Goal: Information Seeking & Learning: Learn about a topic

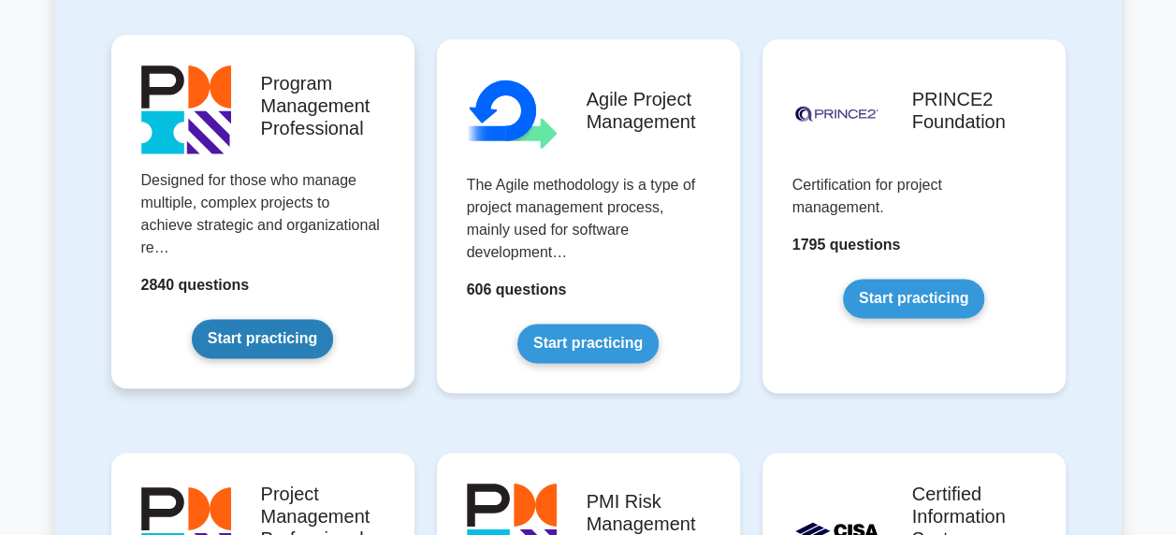
click at [282, 346] on link "Start practicing" at bounding box center [262, 338] width 141 height 39
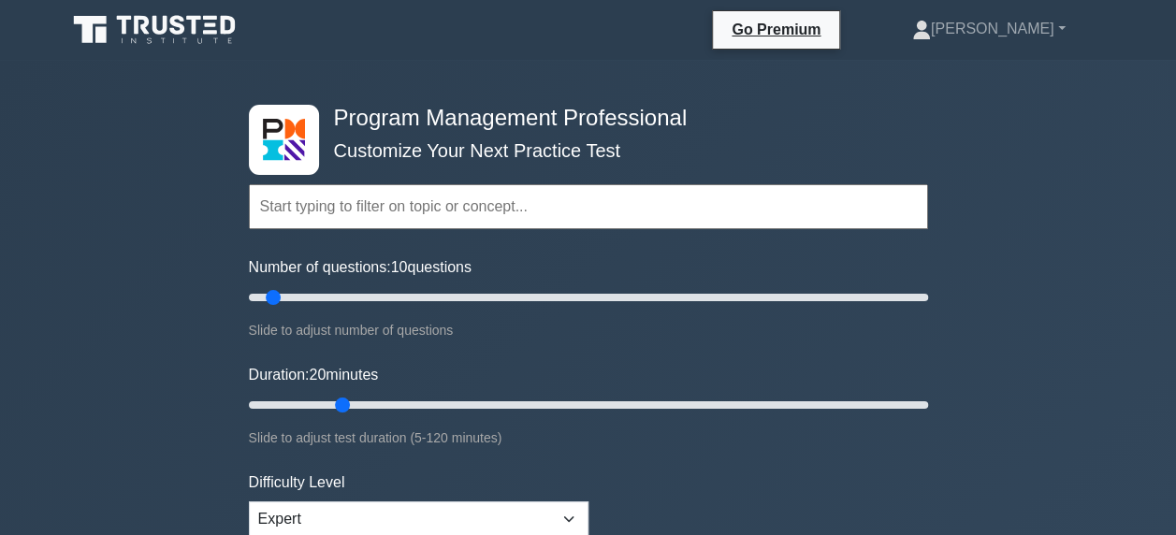
drag, startPoint x: 286, startPoint y: 400, endPoint x: 354, endPoint y: 382, distance: 69.9
type input "20"
click at [354, 394] on input "Duration: 20 minutes" at bounding box center [588, 405] width 679 height 22
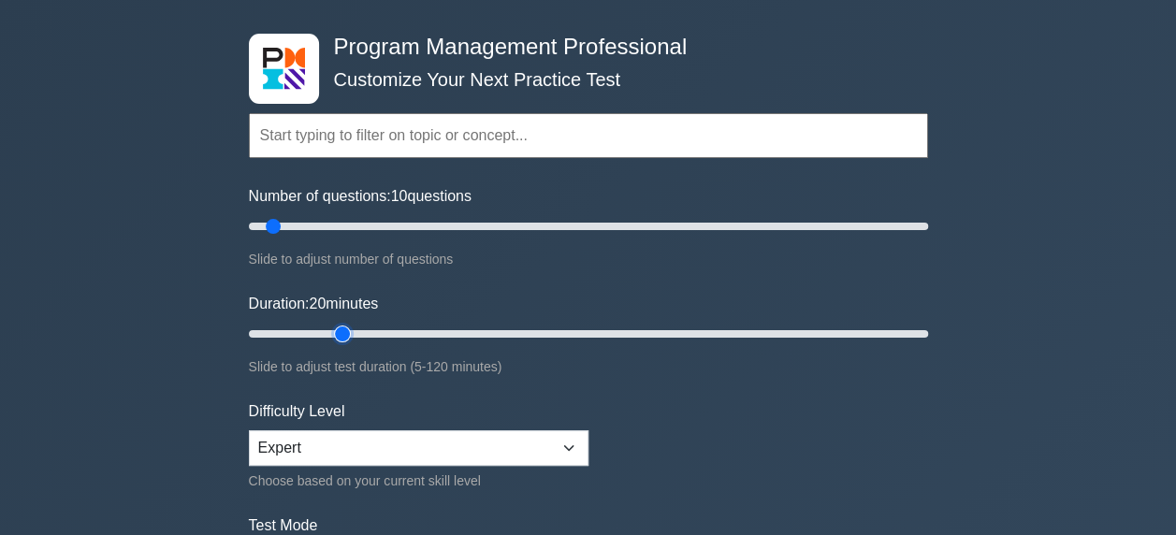
scroll to position [187, 0]
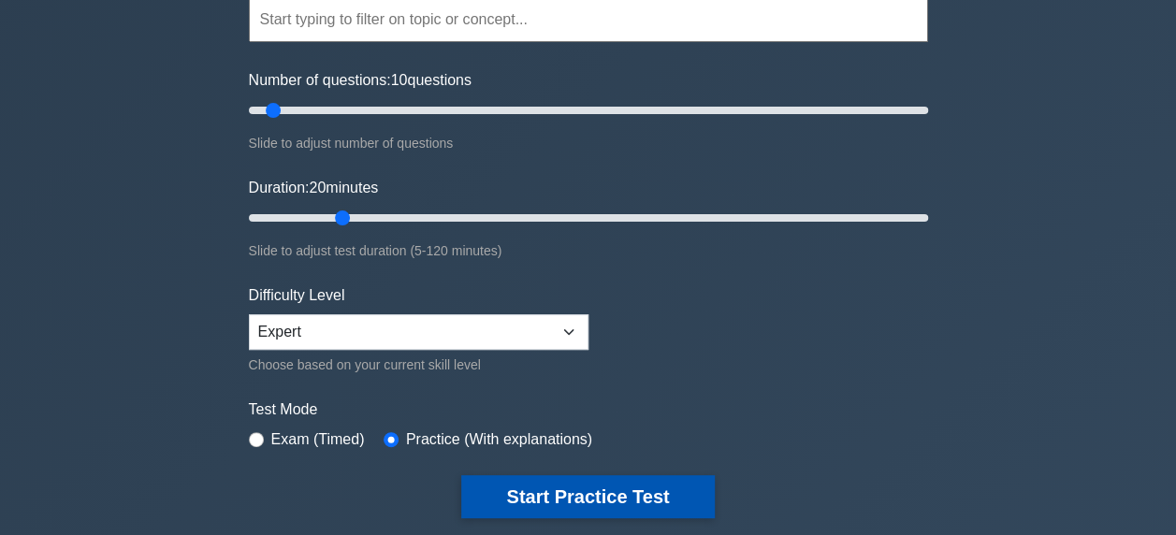
click at [544, 494] on button "Start Practice Test" at bounding box center [587, 496] width 253 height 43
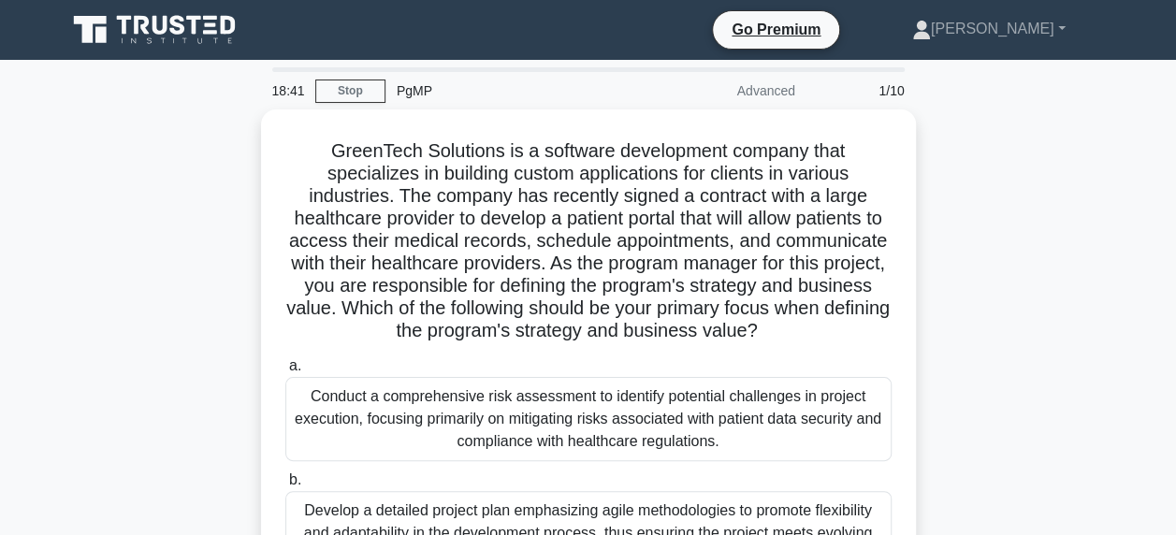
click at [939, 313] on div "GreenTech Solutions is a software development company that specializes in build…" at bounding box center [588, 495] width 1066 height 773
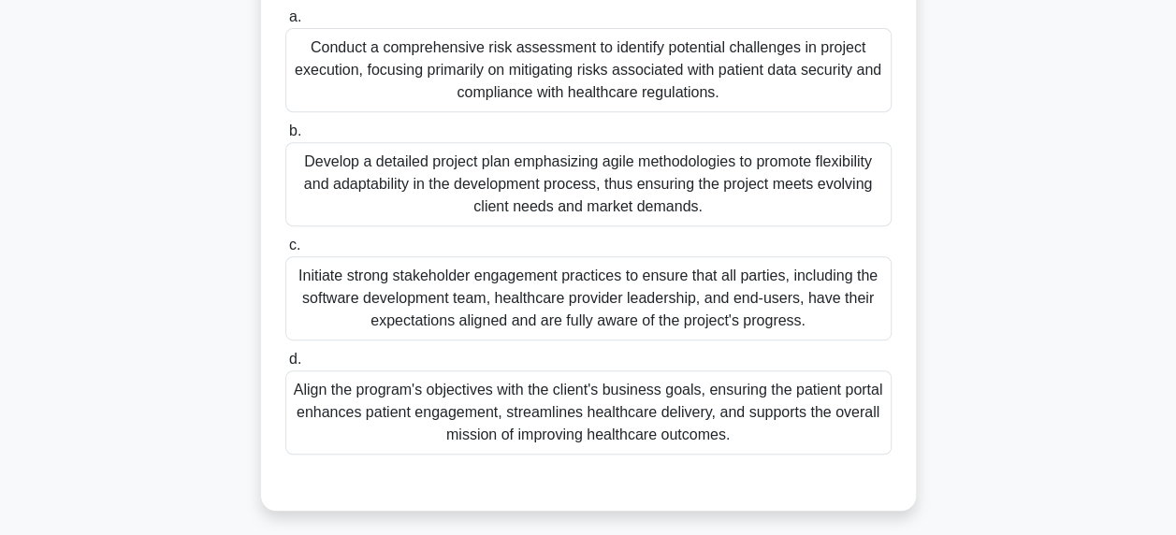
scroll to position [374, 0]
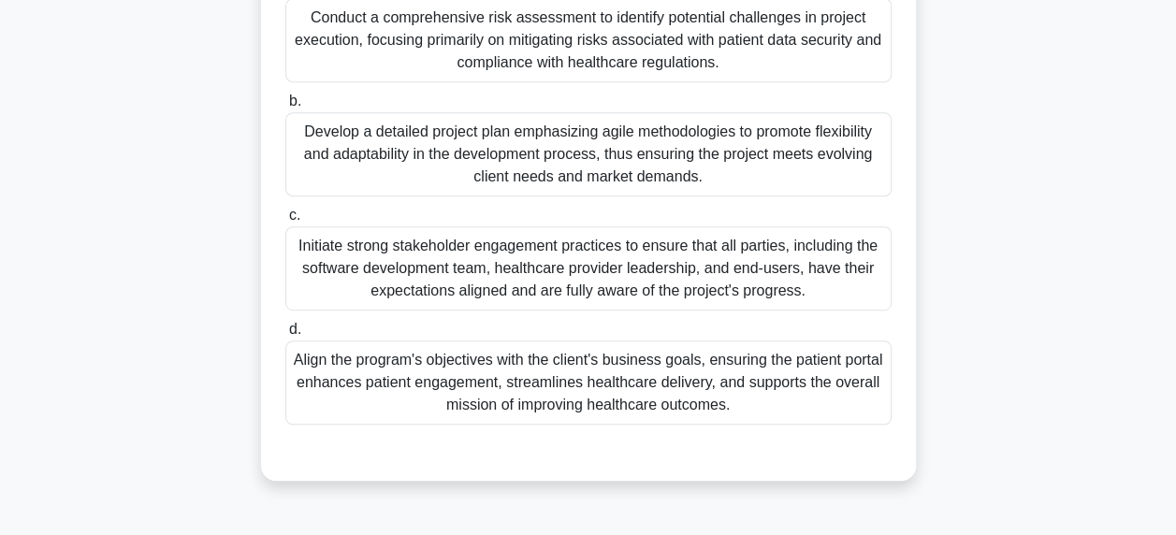
click at [655, 372] on div "Align the program's objectives with the client's business goals, ensuring the p…" at bounding box center [588, 382] width 606 height 84
click at [285, 336] on input "d. Align the program's objectives with the client's business goals, ensuring th…" at bounding box center [285, 330] width 0 height 12
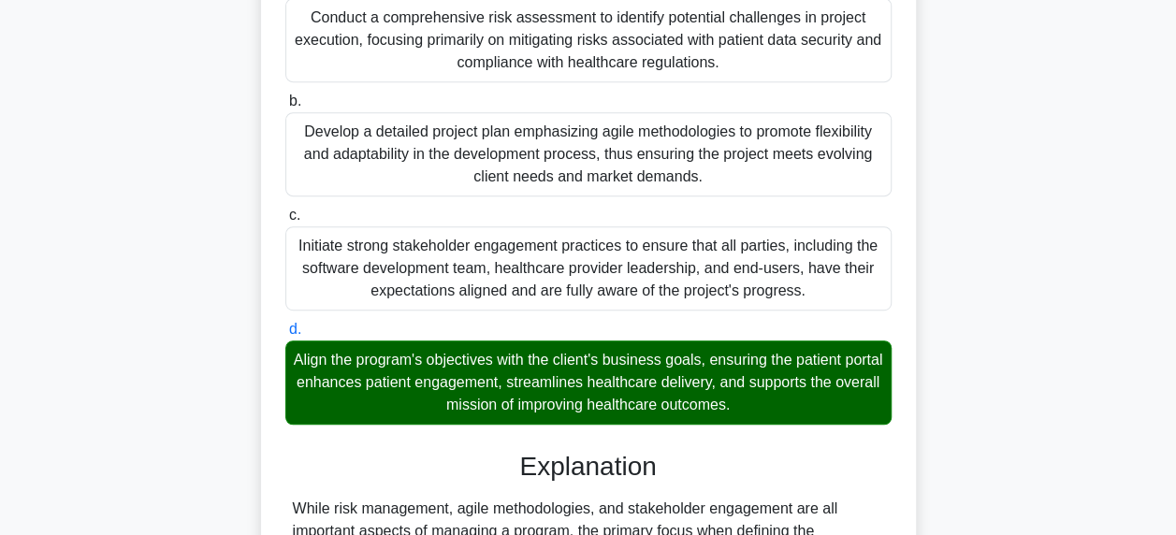
scroll to position [638, 0]
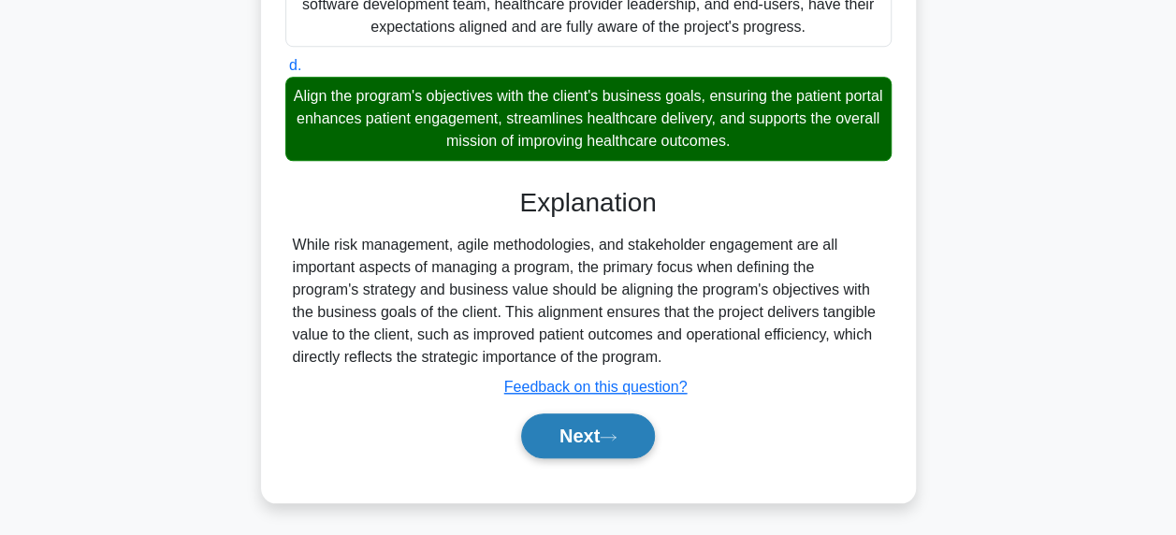
click at [615, 432] on icon at bounding box center [608, 437] width 17 height 10
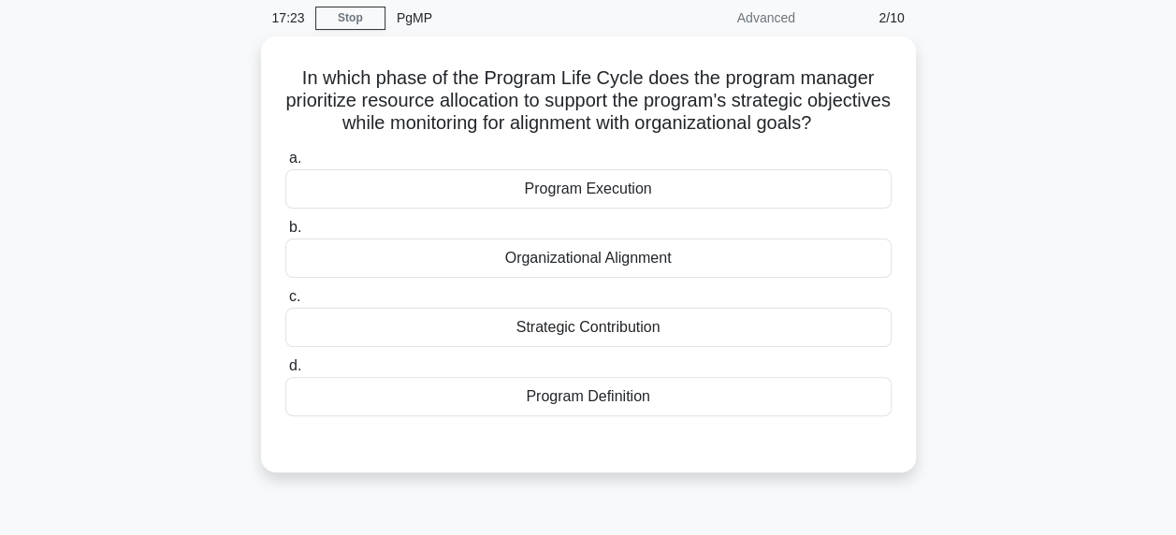
scroll to position [101, 0]
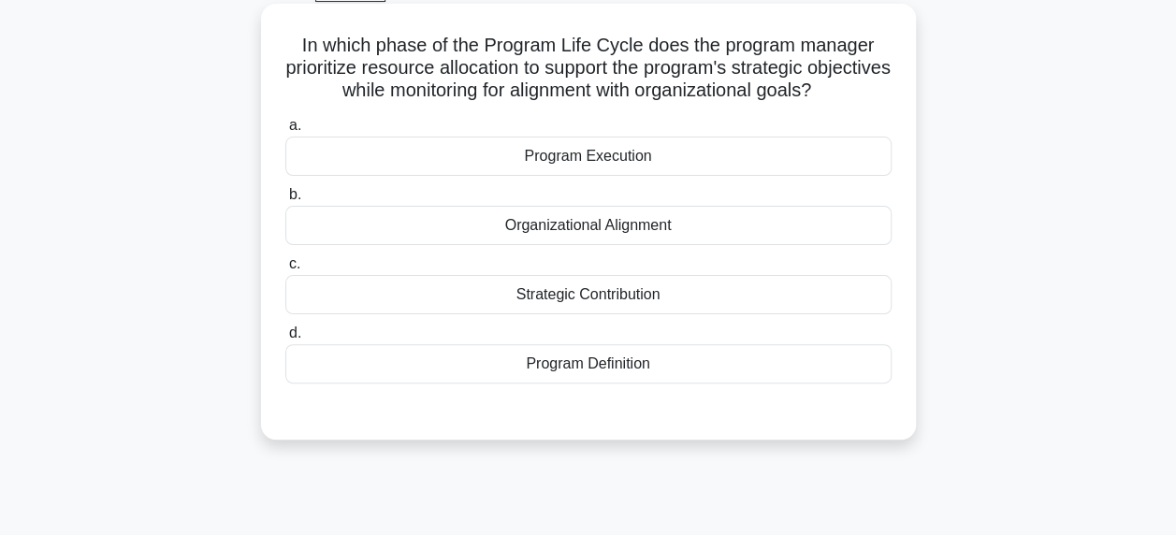
click at [629, 176] on div "Program Execution" at bounding box center [588, 156] width 606 height 39
click at [285, 132] on input "a. Program Execution" at bounding box center [285, 126] width 0 height 12
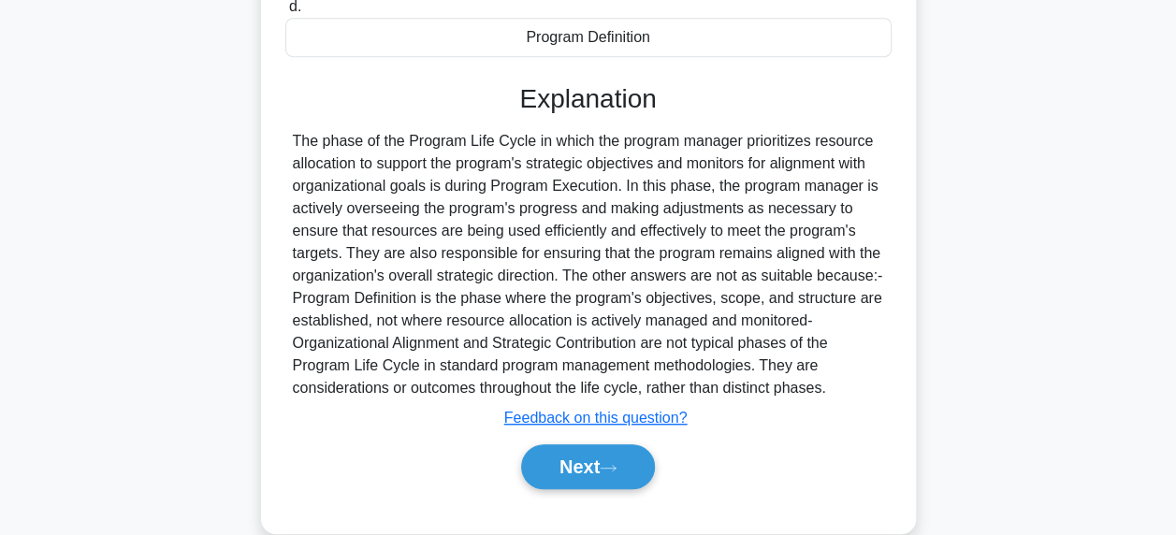
scroll to position [481, 0]
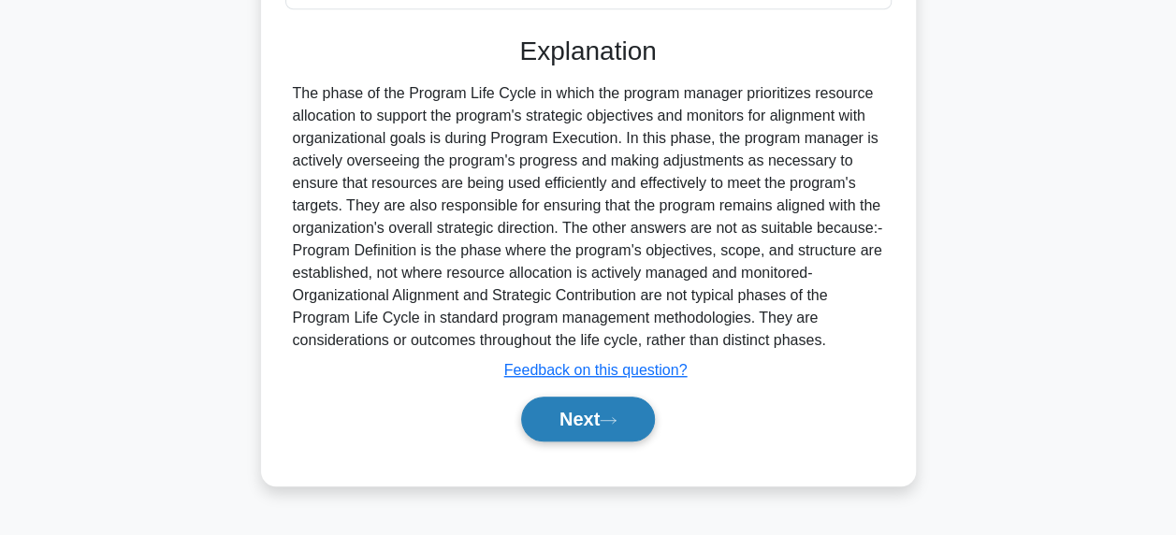
click at [623, 441] on button "Next" at bounding box center [588, 419] width 134 height 45
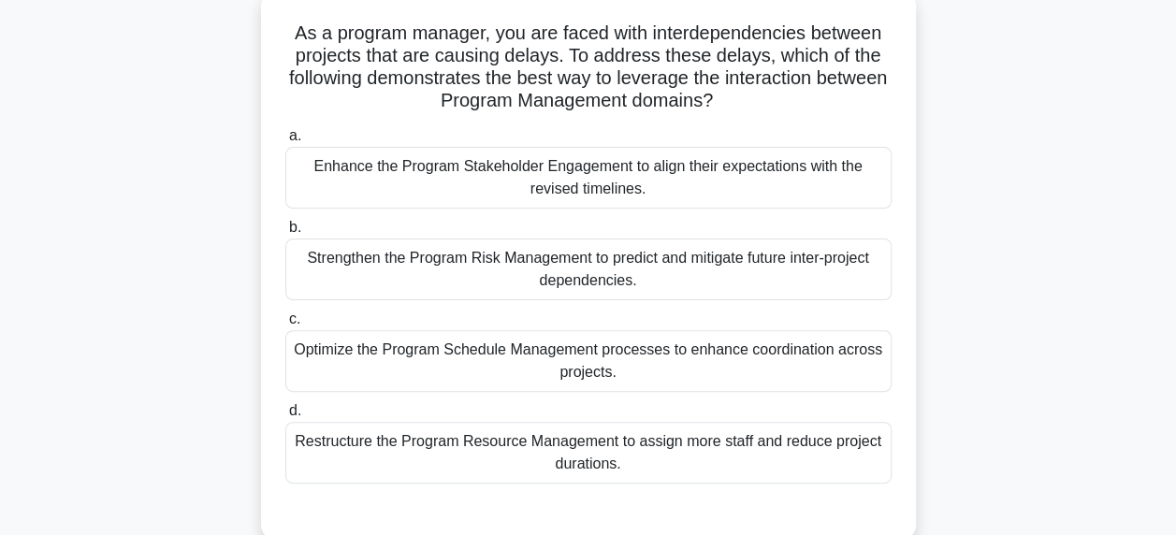
scroll to position [123, 0]
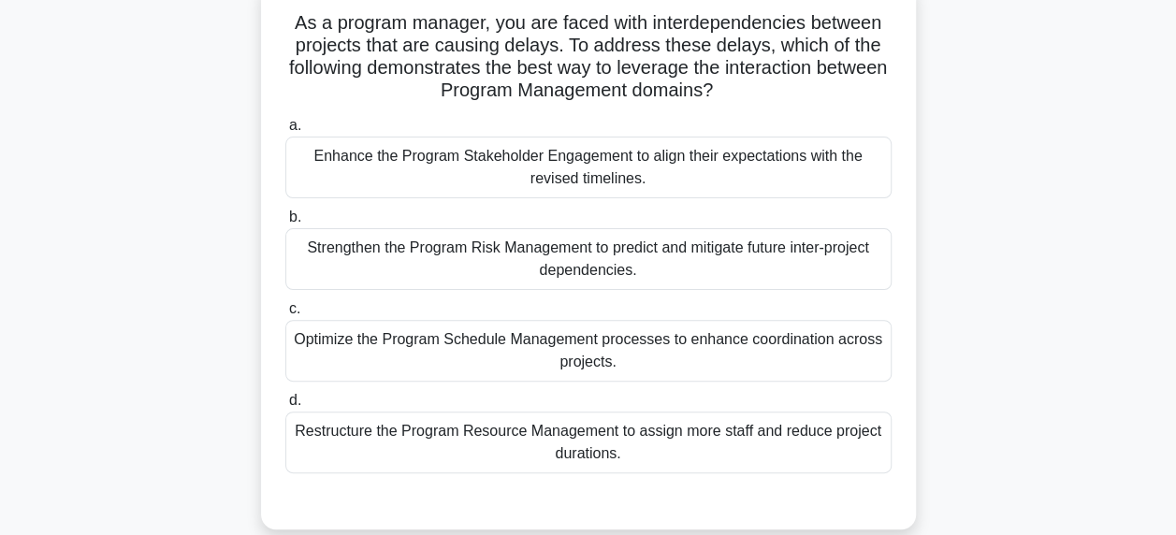
click at [646, 346] on div "Optimize the Program Schedule Management processes to enhance coordination acro…" at bounding box center [588, 351] width 606 height 62
click at [285, 315] on input "c. Optimize the Program Schedule Management processes to enhance coordination a…" at bounding box center [285, 309] width 0 height 12
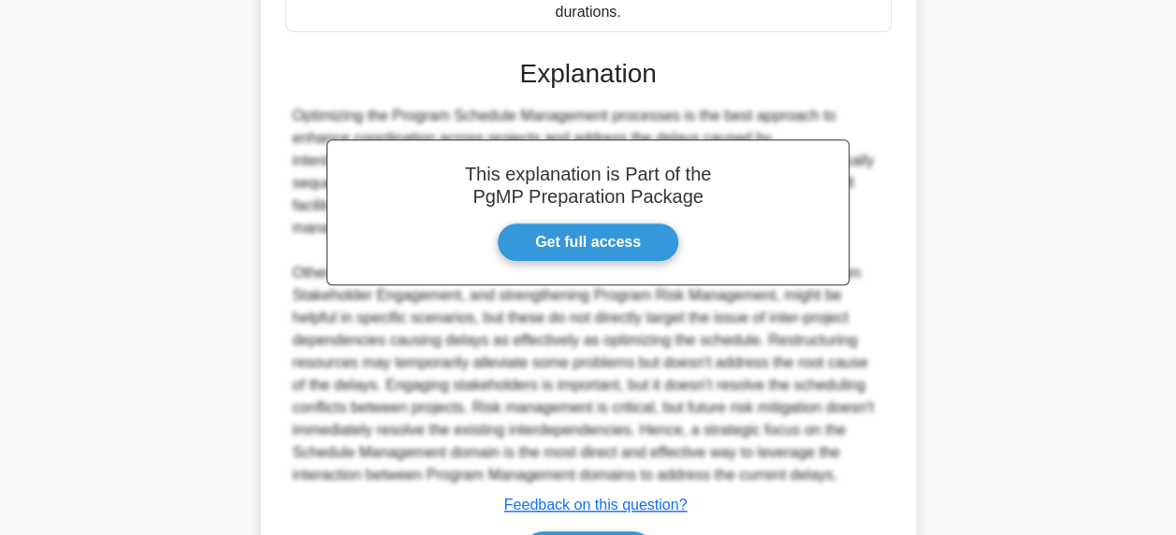
scroll to position [683, 0]
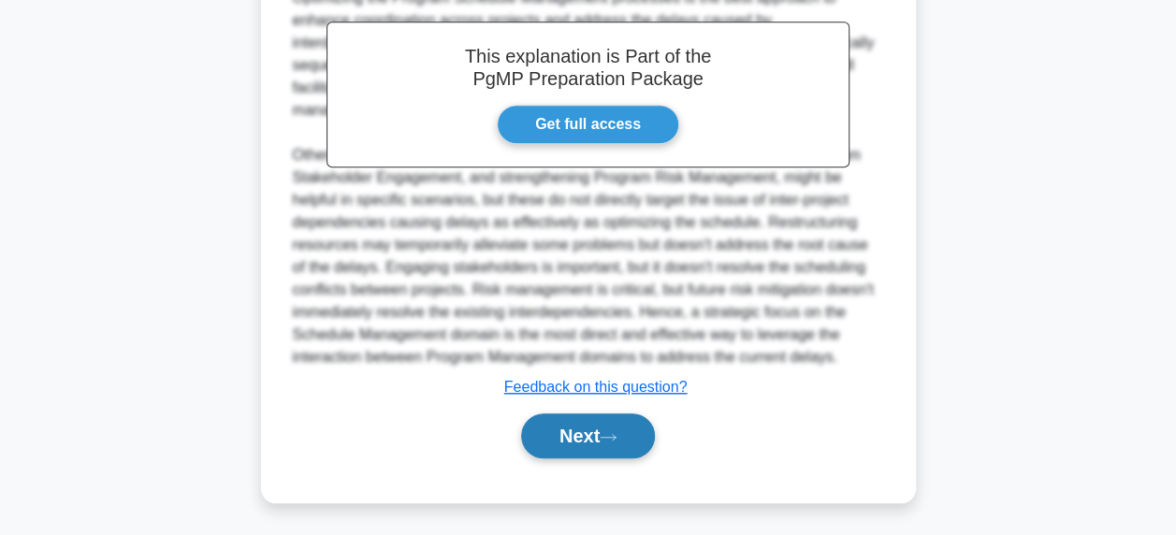
click at [612, 424] on button "Next" at bounding box center [588, 435] width 134 height 45
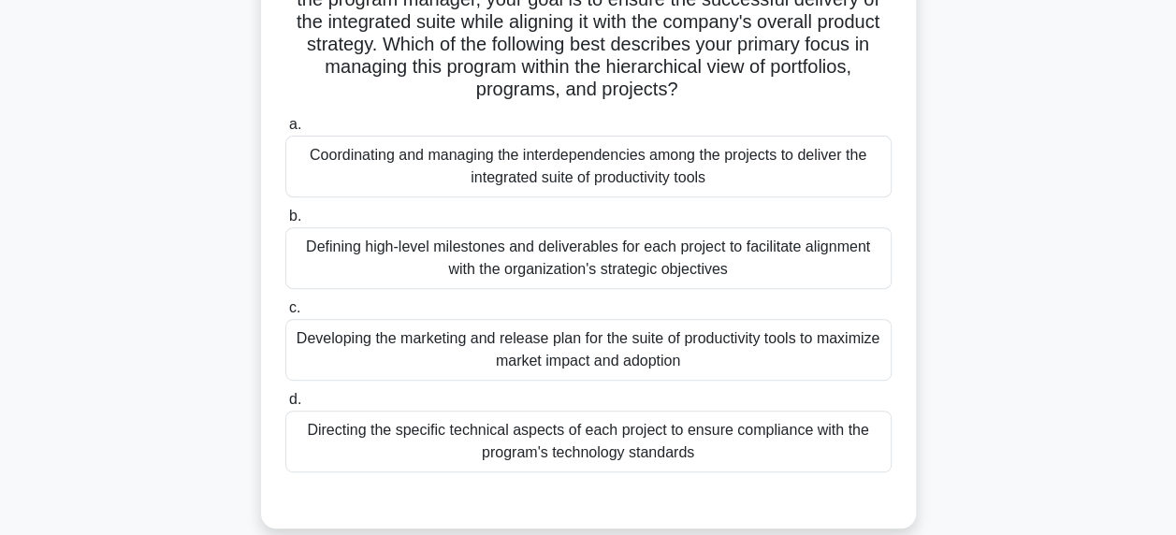
scroll to position [267, 0]
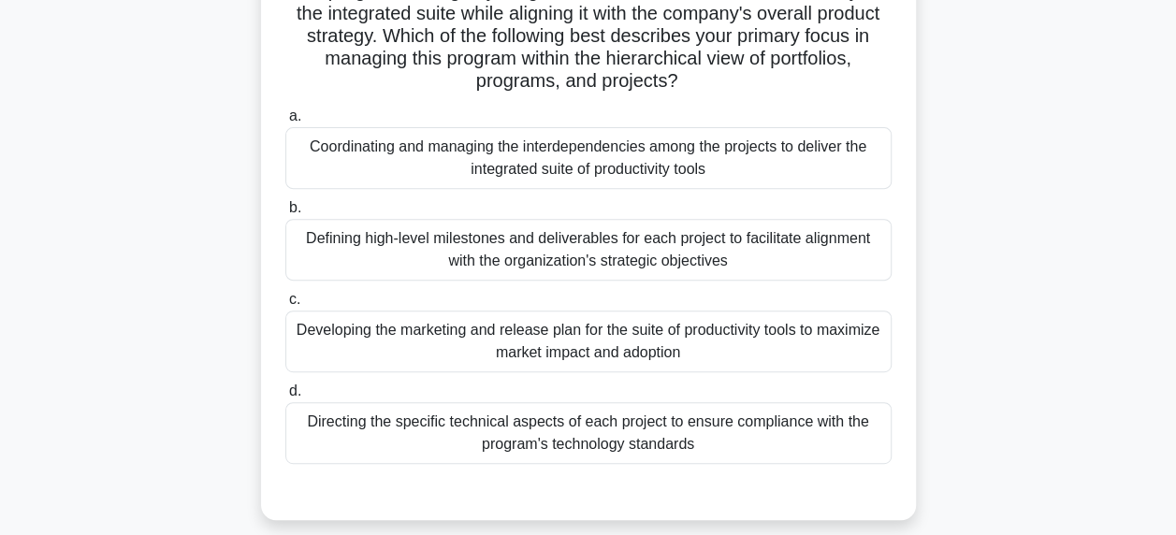
click at [622, 250] on div "Defining high-level milestones and deliverables for each project to facilitate …" at bounding box center [588, 250] width 606 height 62
click at [285, 214] on input "b. Defining high-level milestones and deliverables for each project to facilita…" at bounding box center [285, 208] width 0 height 12
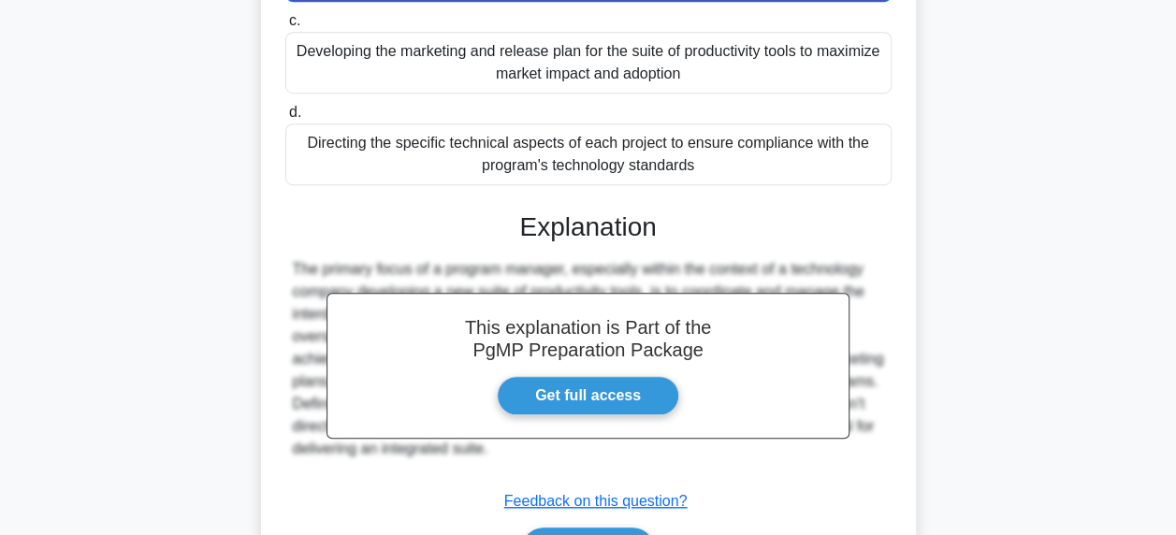
scroll to position [663, 0]
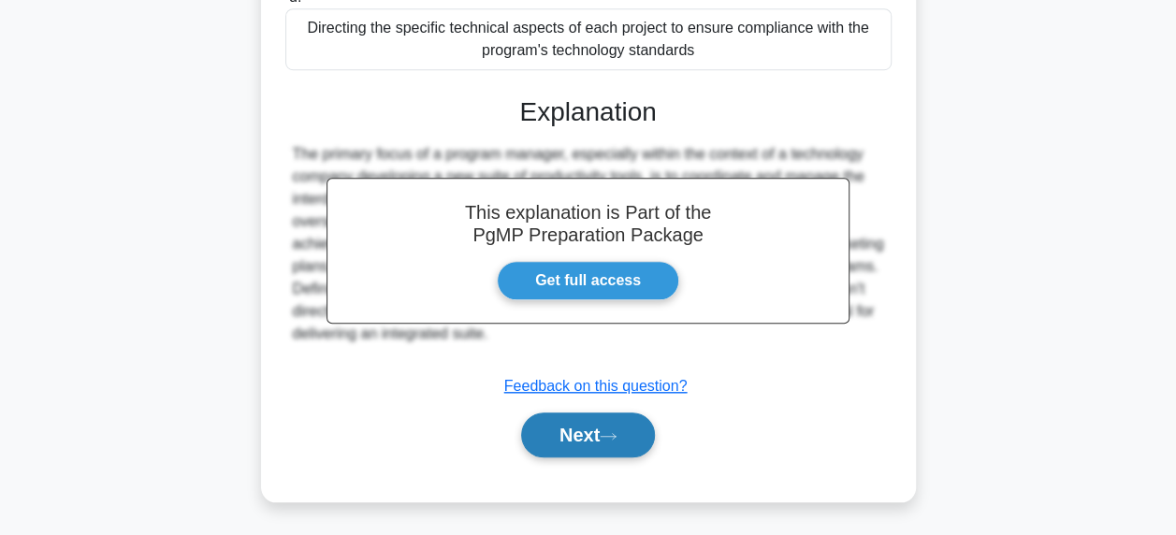
click at [605, 445] on button "Next" at bounding box center [588, 434] width 134 height 45
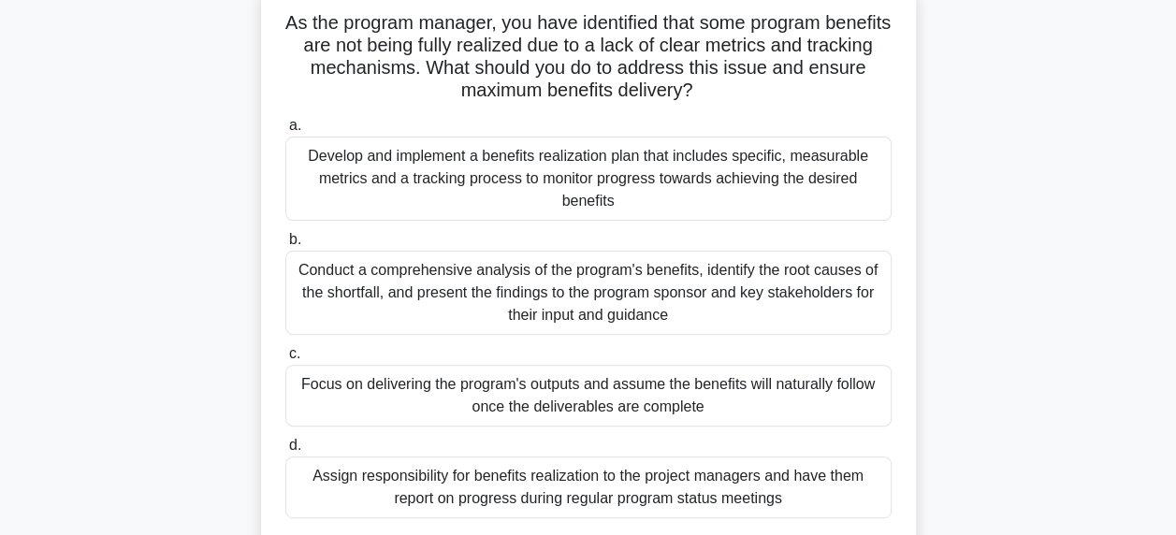
scroll to position [129, 0]
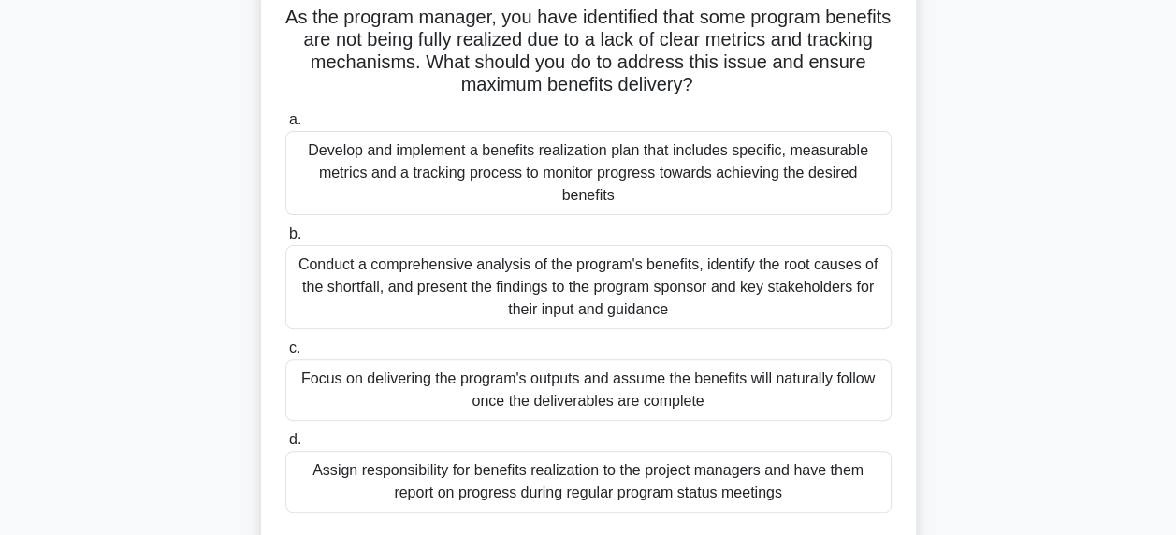
click at [638, 182] on div "Develop and implement a benefits realization plan that includes specific, measu…" at bounding box center [588, 173] width 606 height 84
click at [285, 126] on input "a. Develop and implement a benefits realization plan that includes specific, me…" at bounding box center [285, 120] width 0 height 12
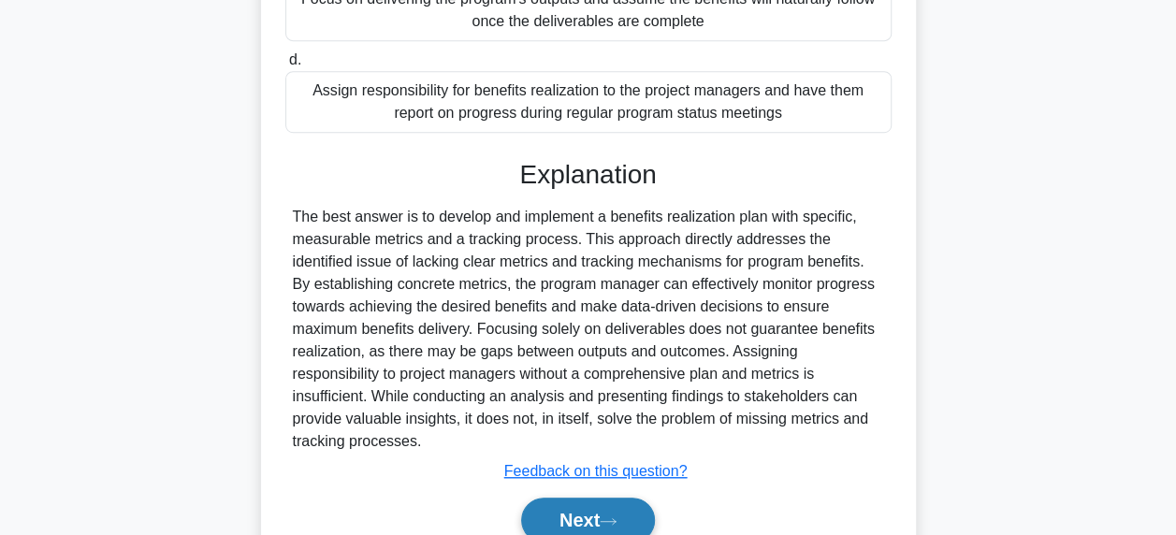
scroll to position [593, 0]
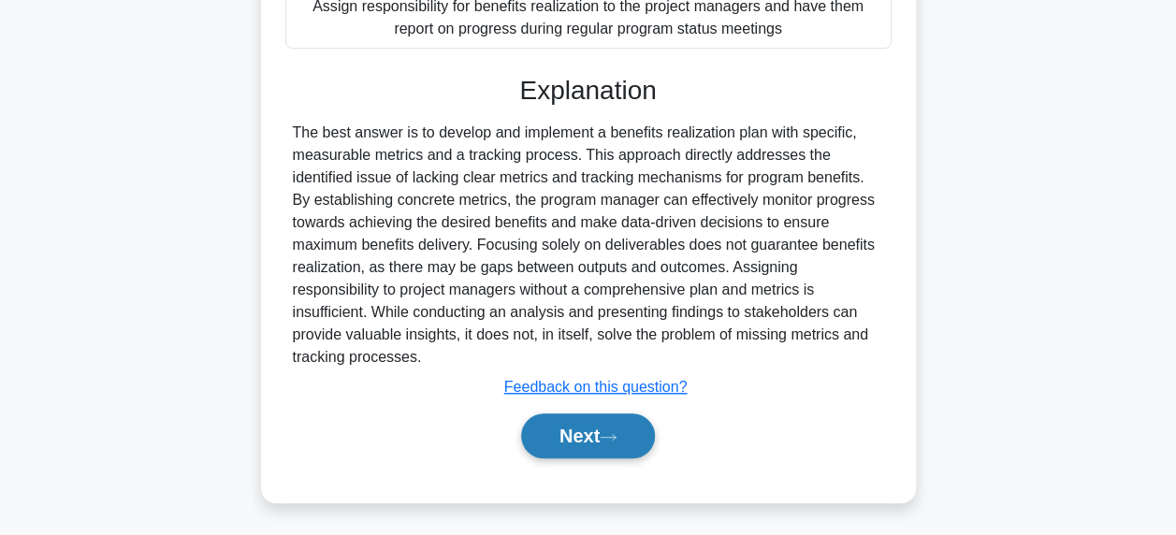
click at [598, 426] on button "Next" at bounding box center [588, 435] width 134 height 45
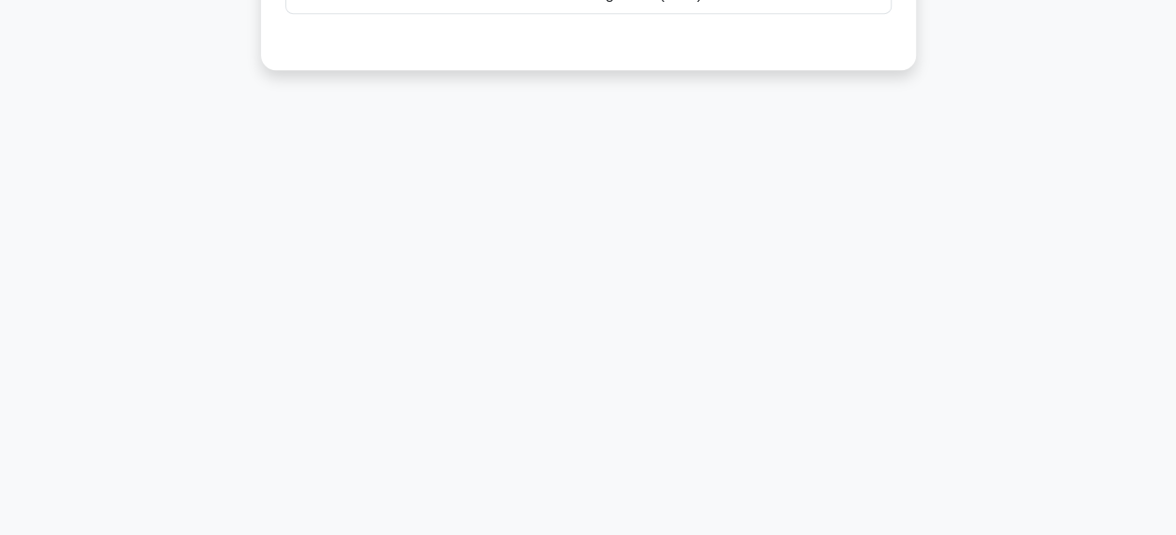
scroll to position [475, 0]
click at [671, 315] on div "13:56 Stop PgMP Advanced 6/10 Which of the following is a critical component of…" at bounding box center [588, 59] width 1066 height 935
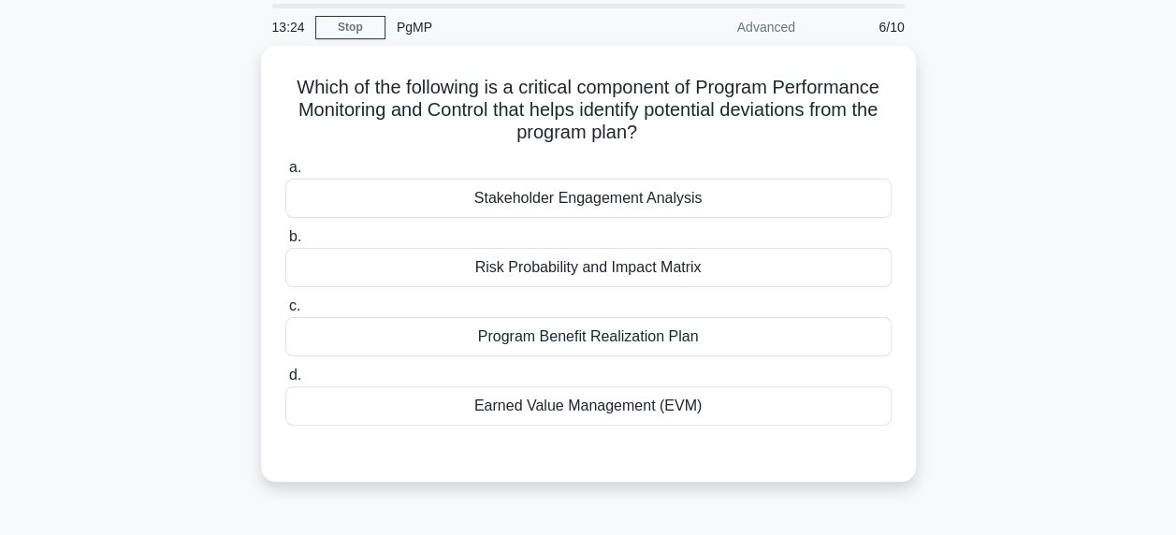
scroll to position [94, 0]
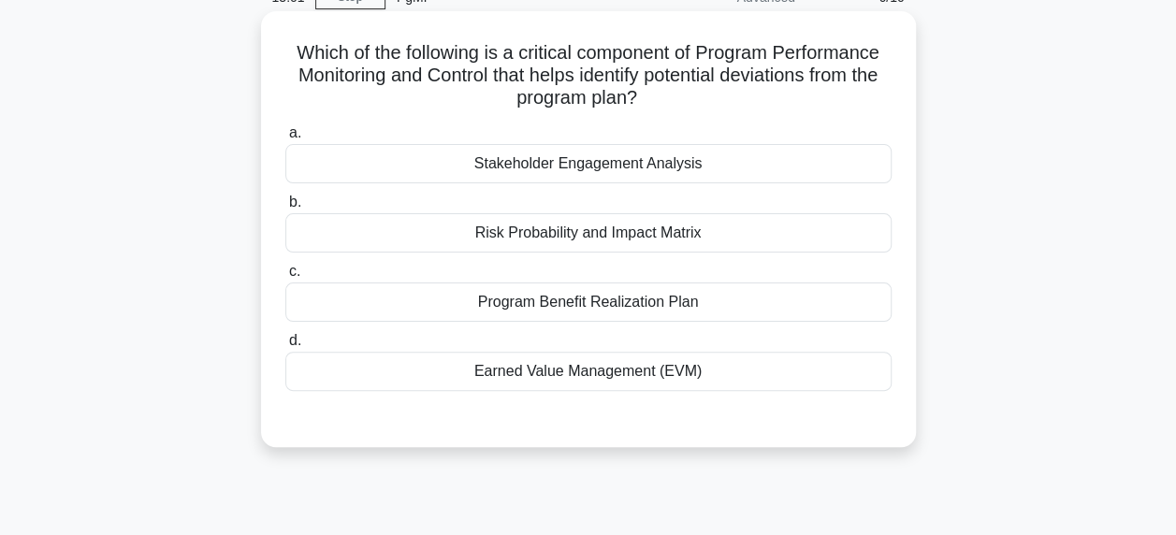
click at [600, 372] on div "Earned Value Management (EVM)" at bounding box center [588, 371] width 606 height 39
click at [285, 347] on input "d. Earned Value Management (EVM)" at bounding box center [285, 341] width 0 height 12
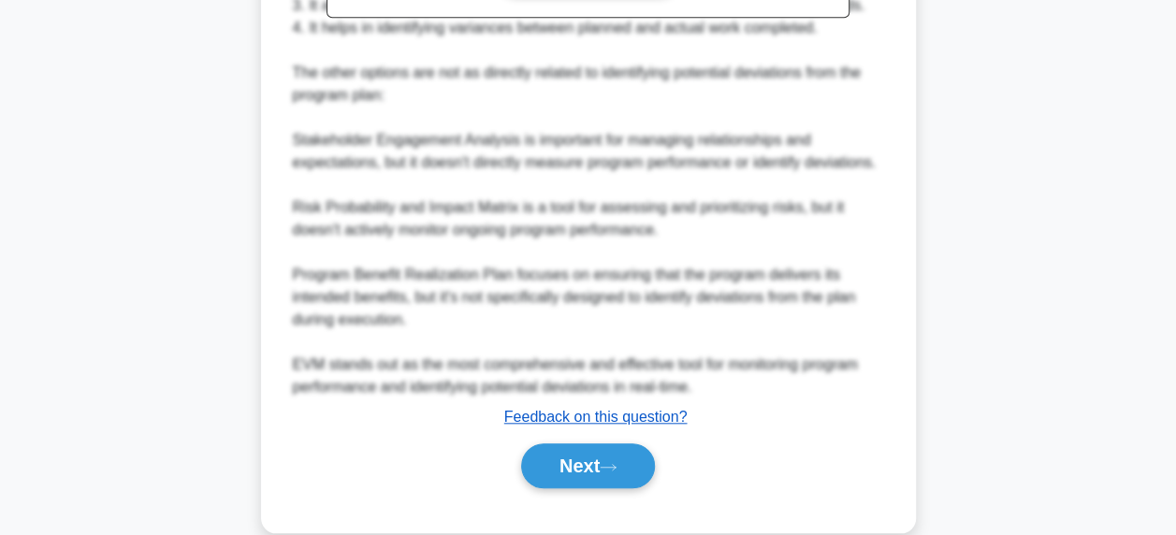
scroll to position [728, 0]
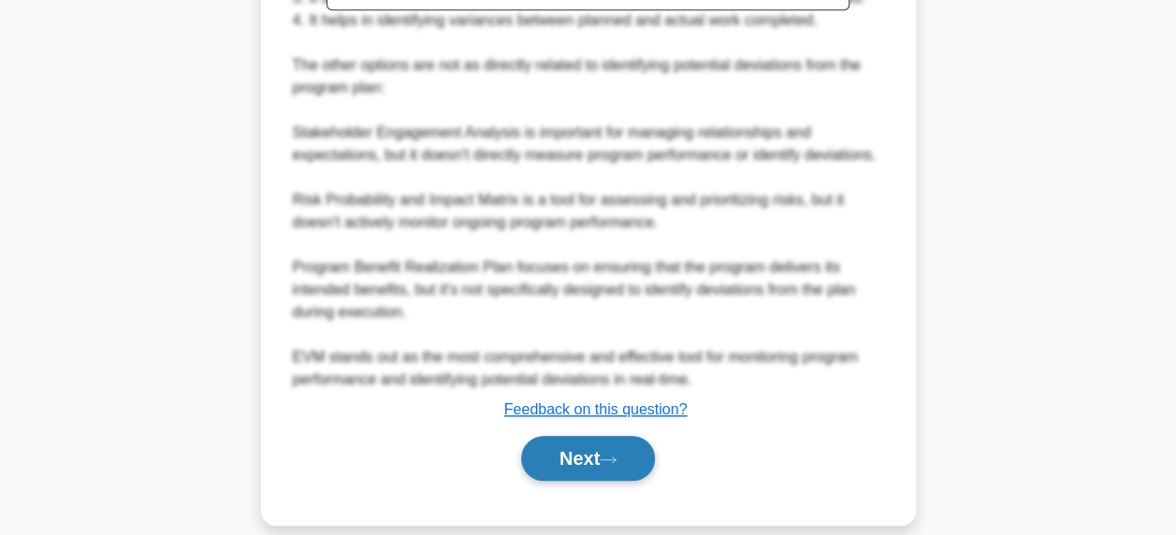
click at [625, 436] on button "Next" at bounding box center [588, 458] width 134 height 45
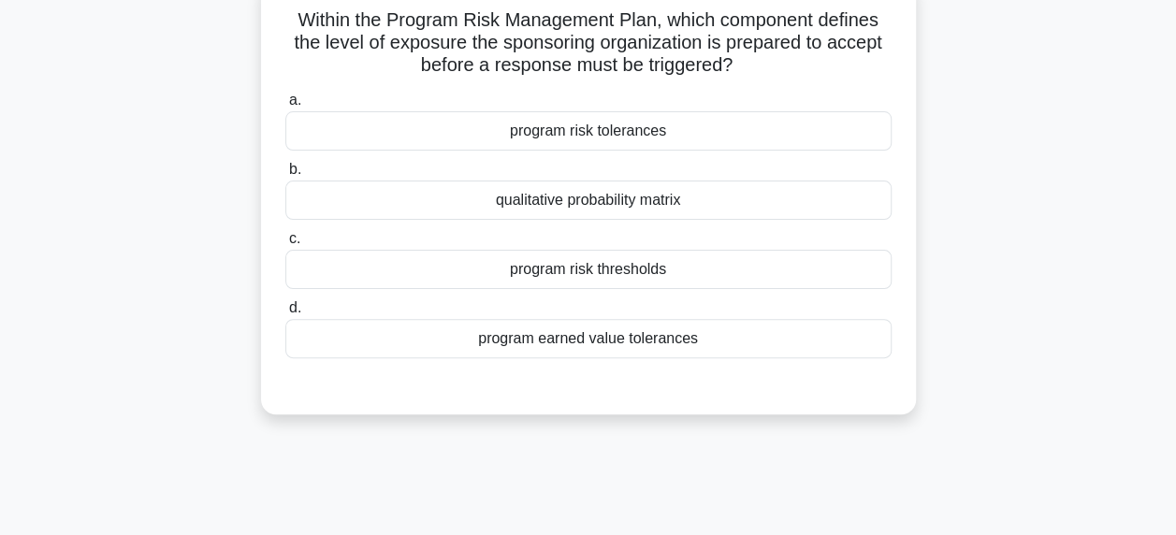
scroll to position [101, 0]
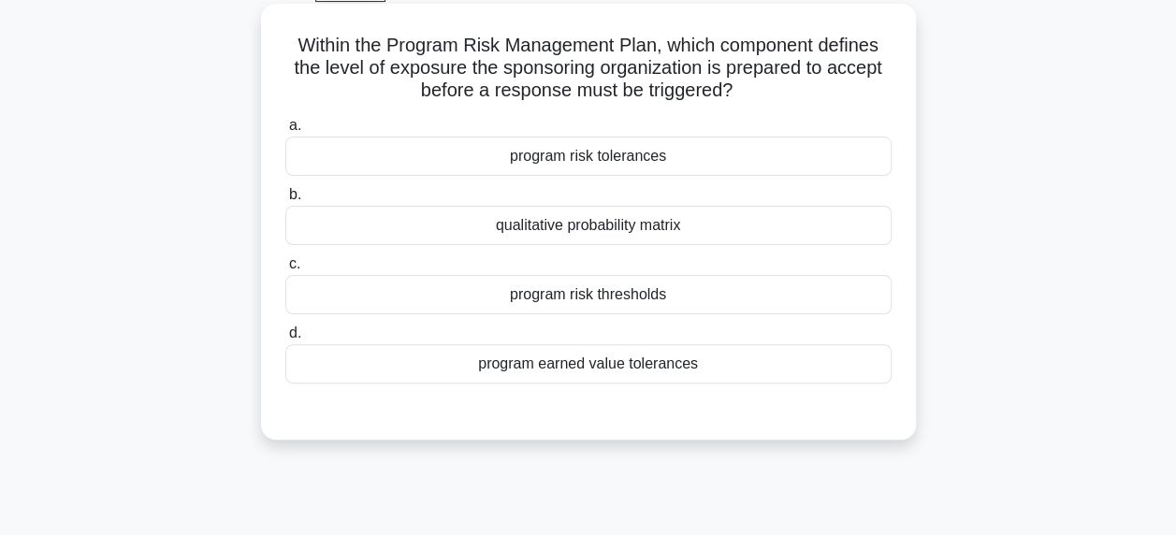
click at [668, 303] on div "program risk thresholds" at bounding box center [588, 294] width 606 height 39
click at [285, 270] on input "c. program risk thresholds" at bounding box center [285, 264] width 0 height 12
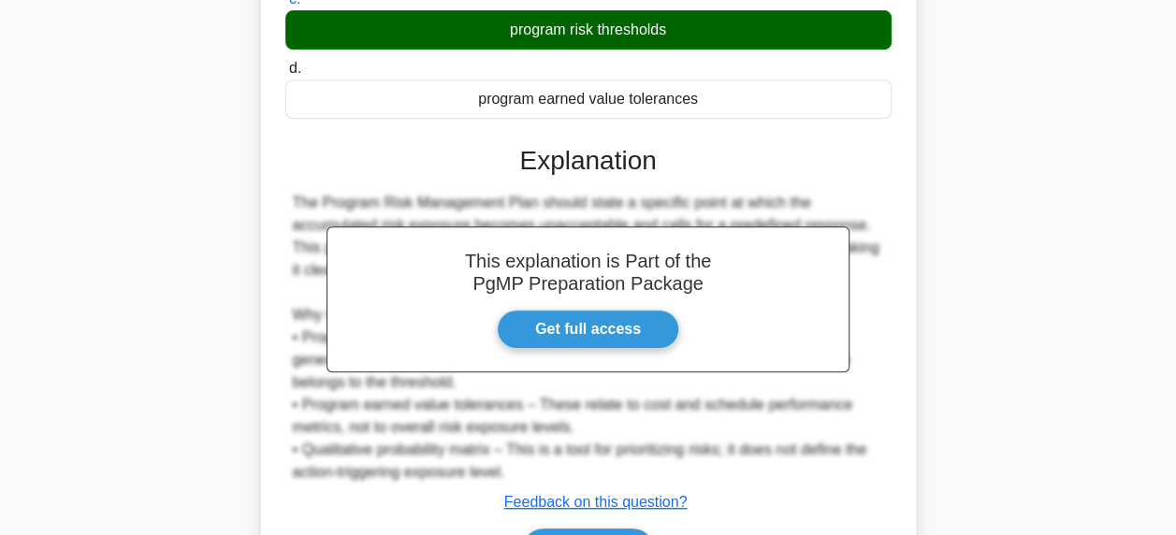
scroll to position [481, 0]
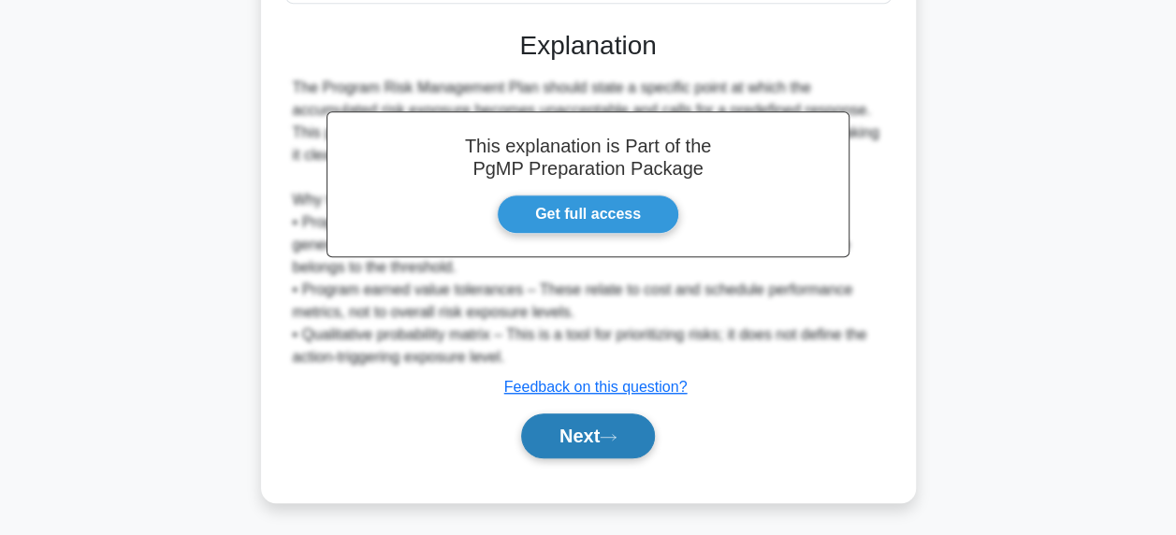
click at [627, 426] on button "Next" at bounding box center [588, 435] width 134 height 45
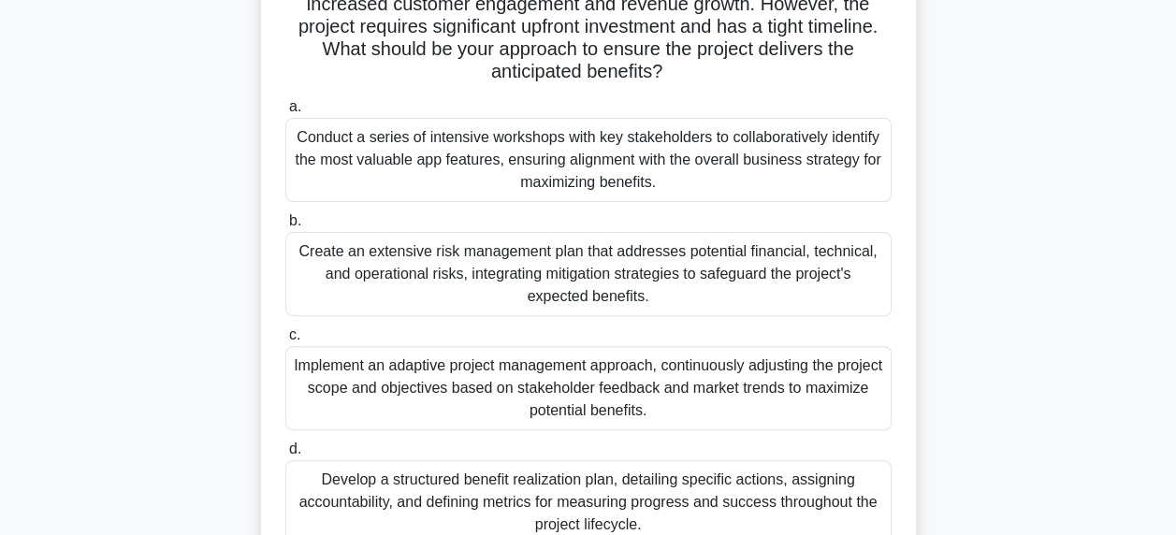
scroll to position [281, 0]
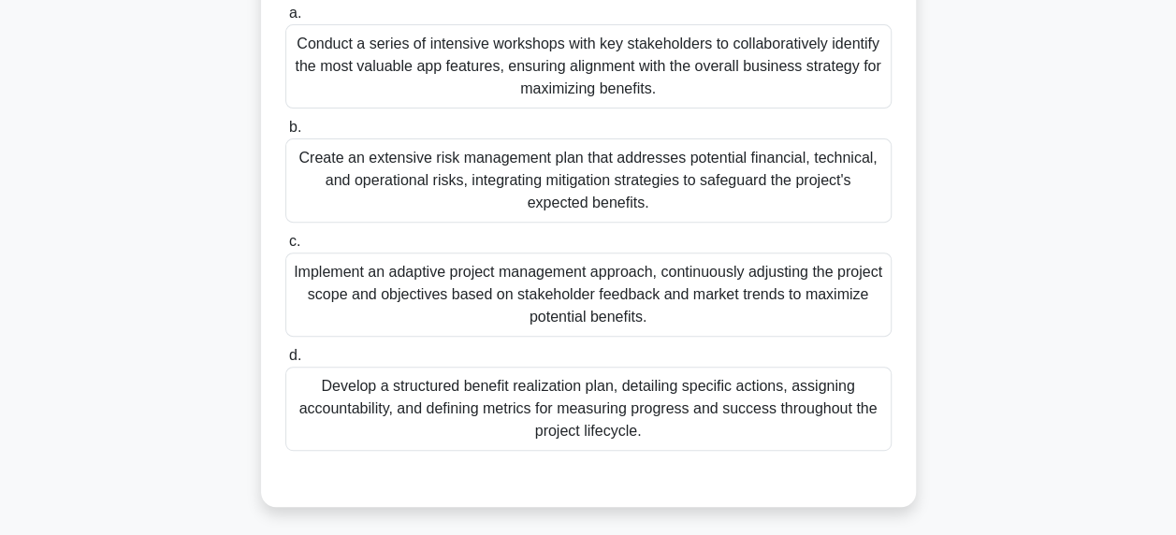
click at [787, 418] on div "Develop a structured benefit realization plan, detailing specific actions, assi…" at bounding box center [588, 409] width 606 height 84
click at [285, 362] on input "d. Develop a structured benefit realization plan, detailing specific actions, a…" at bounding box center [285, 356] width 0 height 12
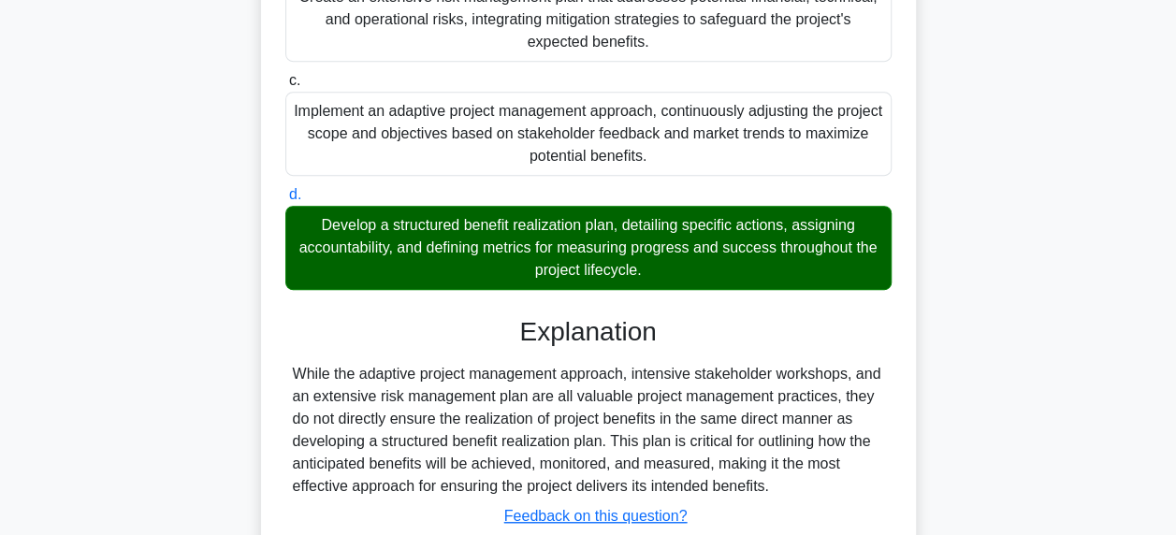
scroll to position [571, 0]
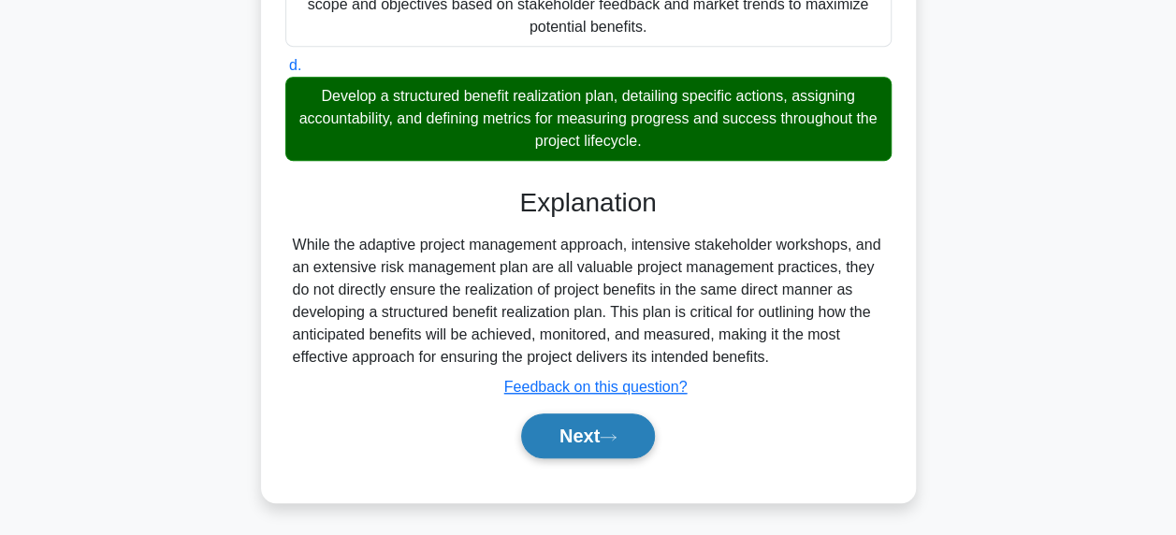
click at [638, 428] on button "Next" at bounding box center [588, 435] width 134 height 45
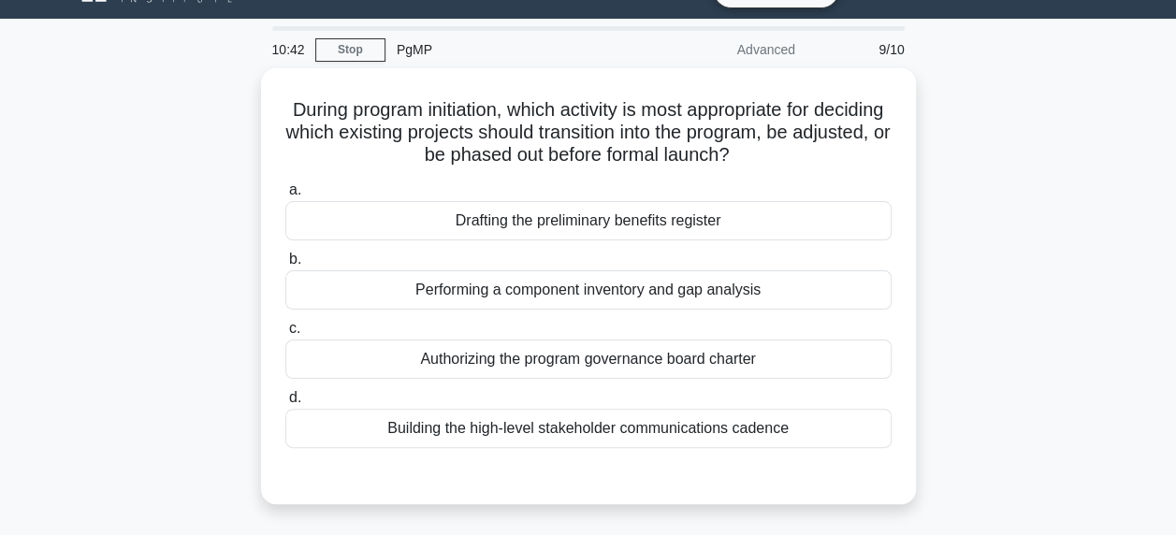
scroll to position [44, 0]
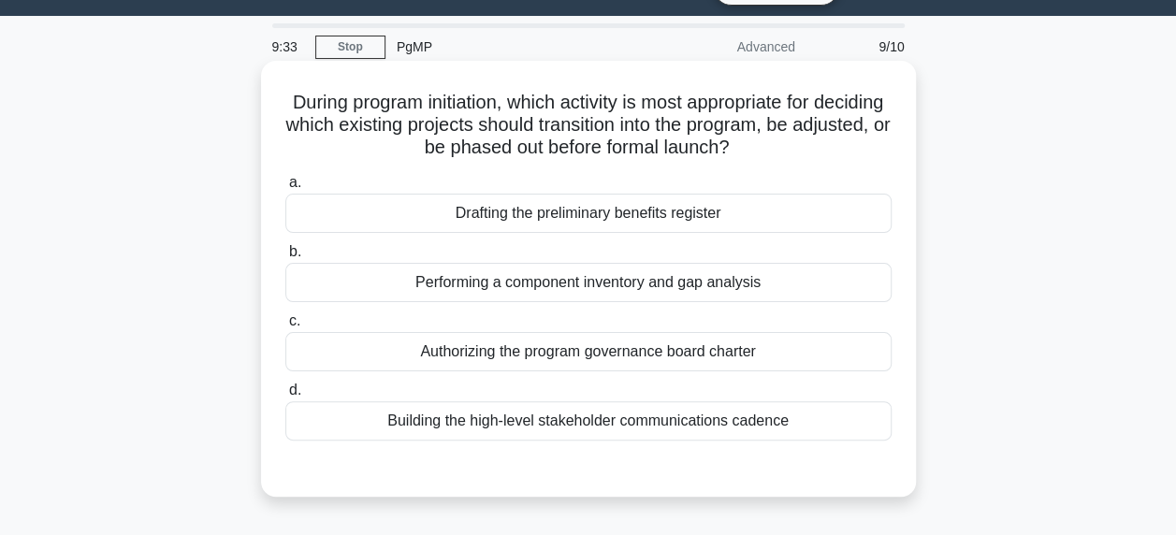
click at [650, 350] on div "Authorizing the program governance board charter" at bounding box center [588, 351] width 606 height 39
click at [285, 327] on input "c. Authorizing the program governance board charter" at bounding box center [285, 321] width 0 height 12
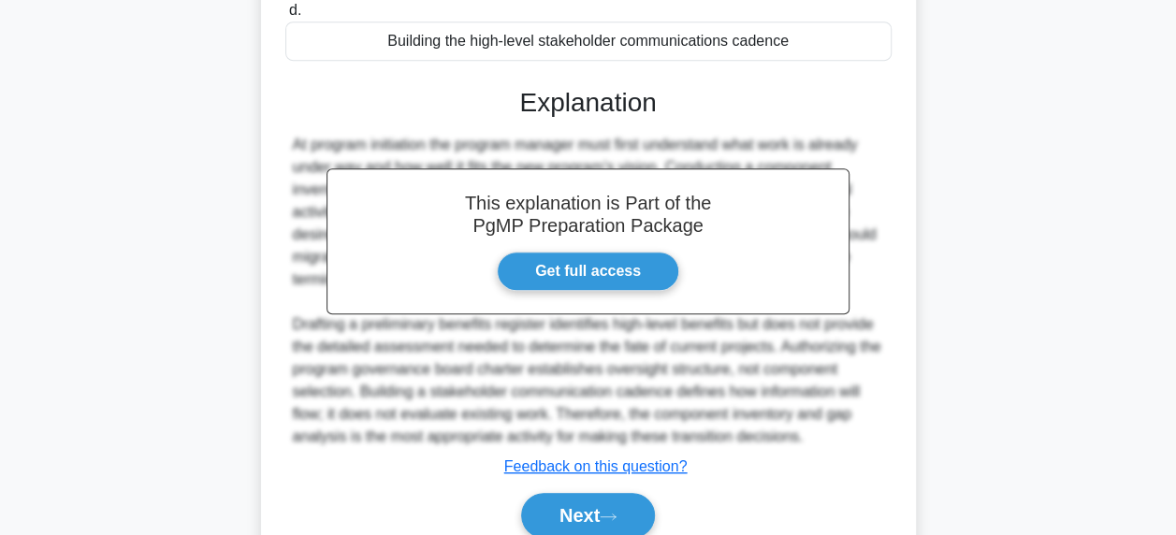
scroll to position [506, 0]
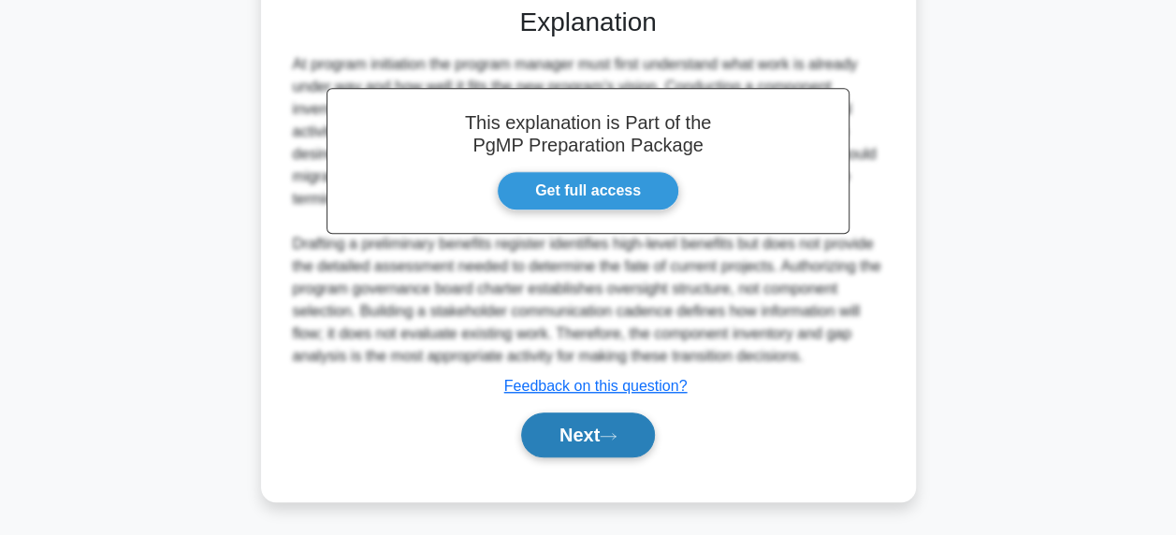
click at [655, 427] on button "Next" at bounding box center [588, 434] width 134 height 45
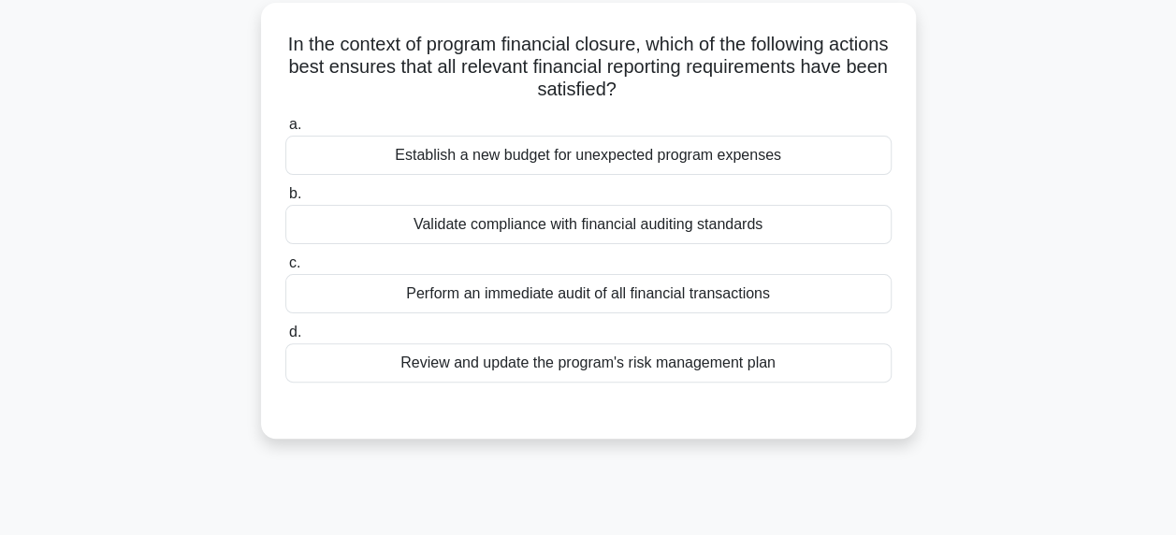
scroll to position [101, 0]
click at [549, 293] on div "Perform an immediate audit of all financial transactions" at bounding box center [588, 294] width 606 height 39
click at [285, 270] on input "c. Perform an immediate audit of all financial transactions" at bounding box center [285, 264] width 0 height 12
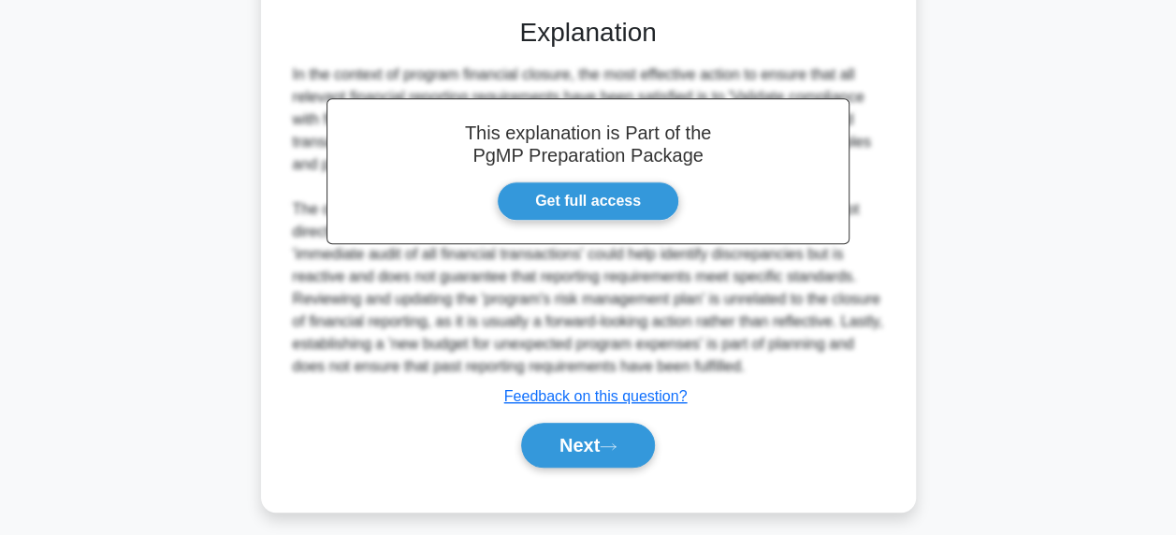
scroll to position [506, 0]
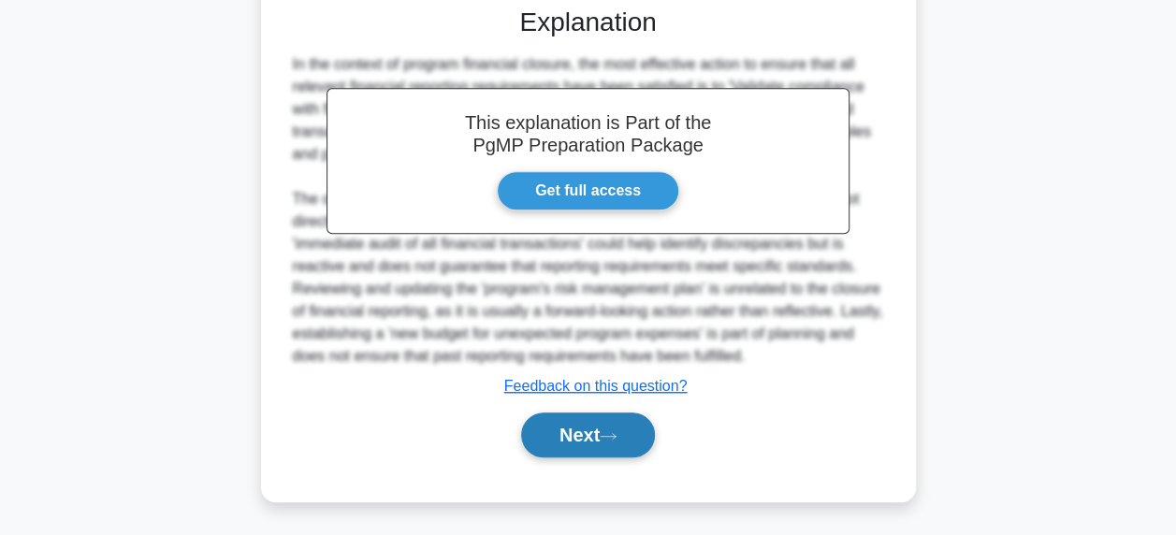
click at [618, 426] on button "Next" at bounding box center [588, 434] width 134 height 45
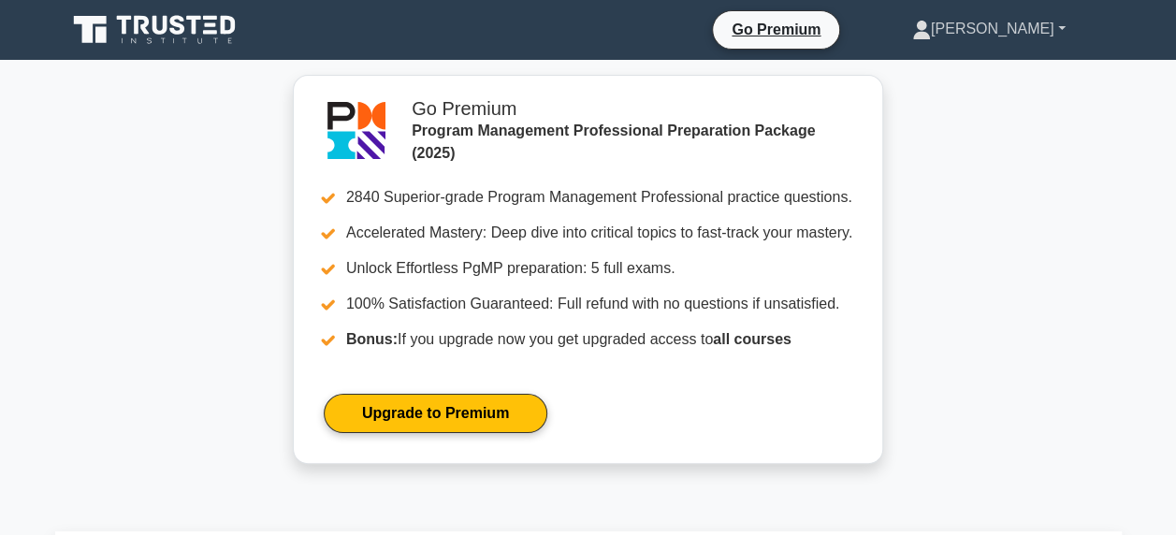
click at [1008, 21] on link "[PERSON_NAME]" at bounding box center [988, 28] width 243 height 37
click at [972, 64] on link "Profile" at bounding box center [942, 73] width 148 height 30
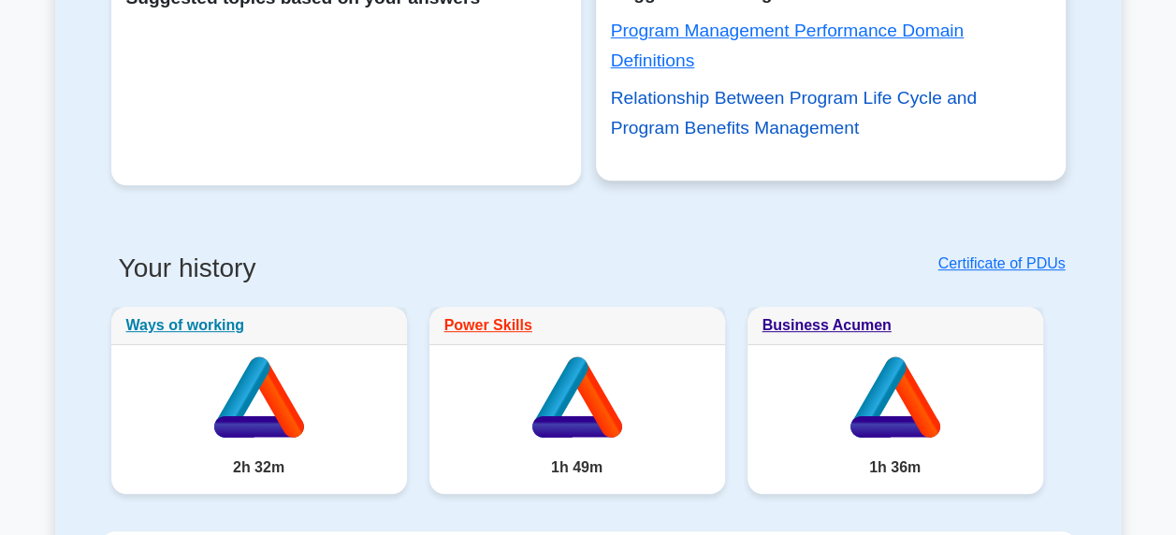
scroll to position [561, 0]
